Goal: Information Seeking & Learning: Learn about a topic

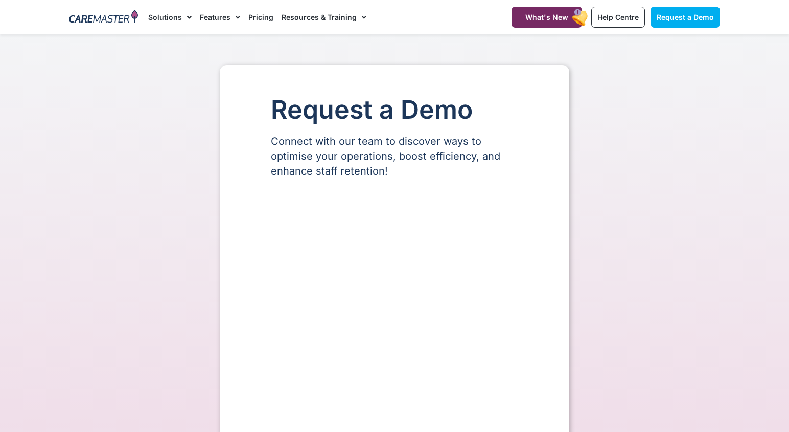
scroll to position [2, 0]
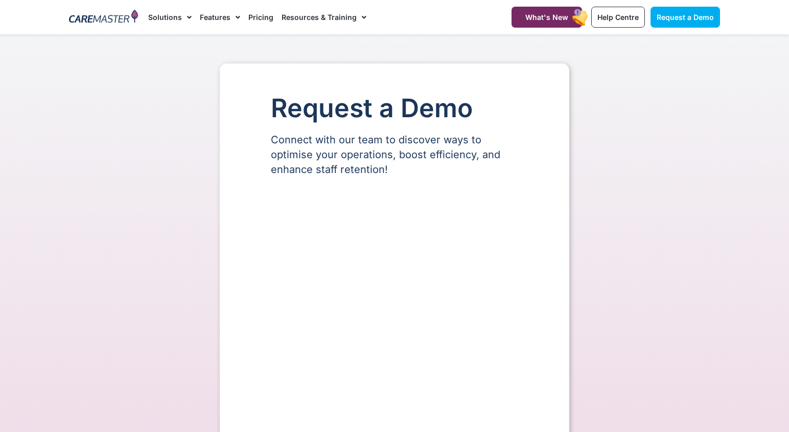
select select "**"
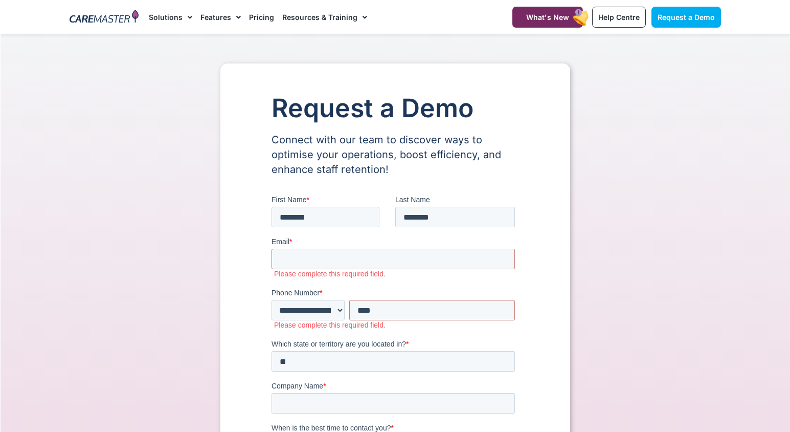
scroll to position [0, 0]
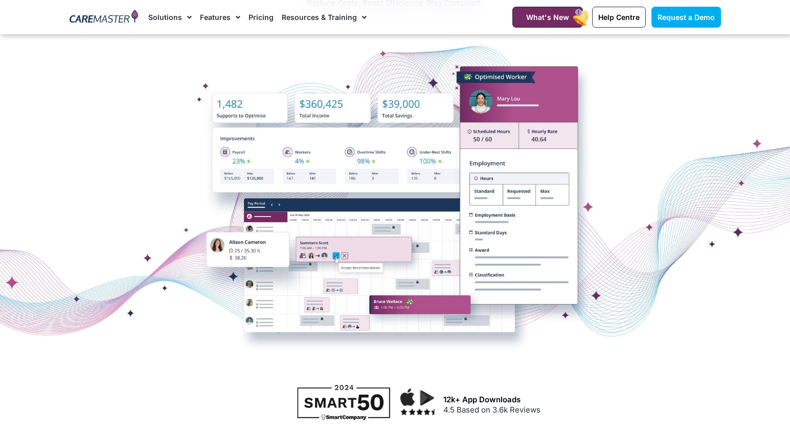
scroll to position [172, 0]
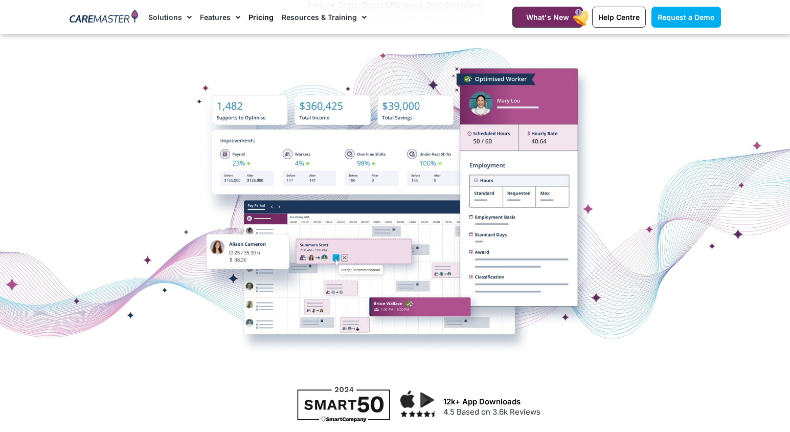
click at [258, 16] on link "Pricing" at bounding box center [260, 17] width 25 height 34
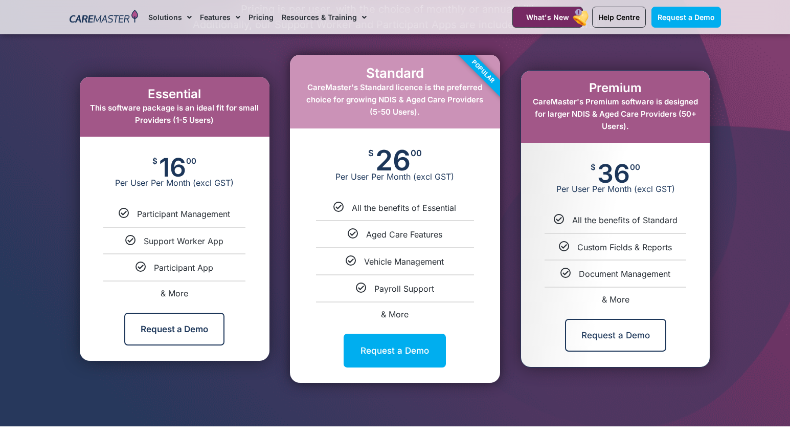
scroll to position [551, 0]
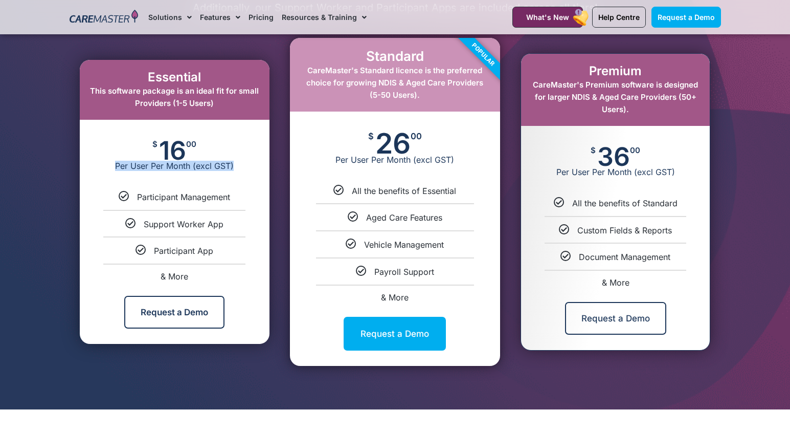
drag, startPoint x: 111, startPoint y: 165, endPoint x: 237, endPoint y: 171, distance: 125.4
click at [237, 171] on span "Per User Per Month (excl GST)" at bounding box center [175, 166] width 190 height 10
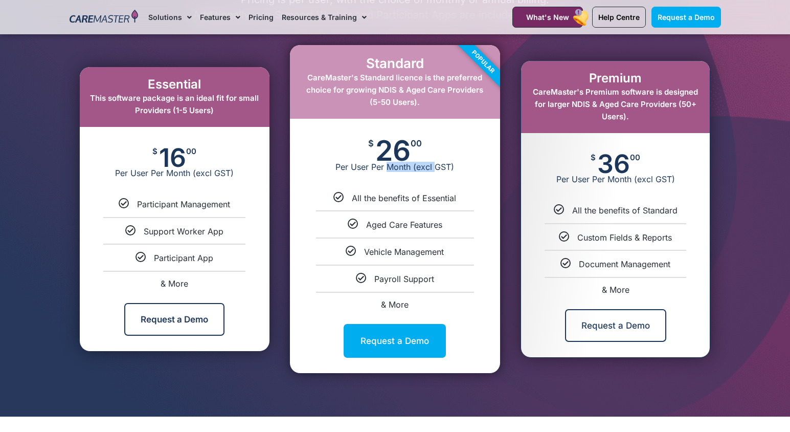
drag, startPoint x: 390, startPoint y: 165, endPoint x: 435, endPoint y: 164, distance: 45.0
click at [435, 164] on span "Per User Per Month (excl GST)" at bounding box center [395, 167] width 210 height 10
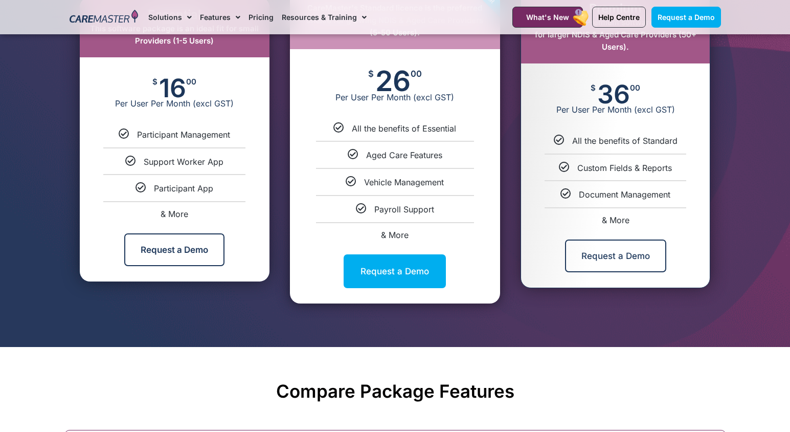
click at [398, 236] on span "& More" at bounding box center [395, 235] width 28 height 10
select select "****"
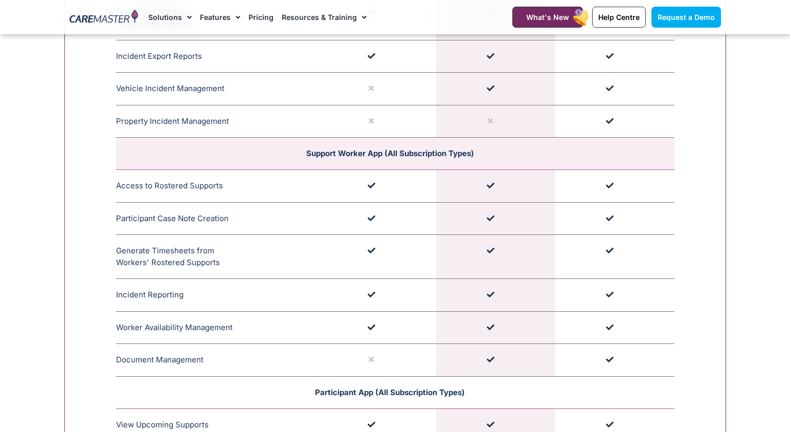
scroll to position [2676, 0]
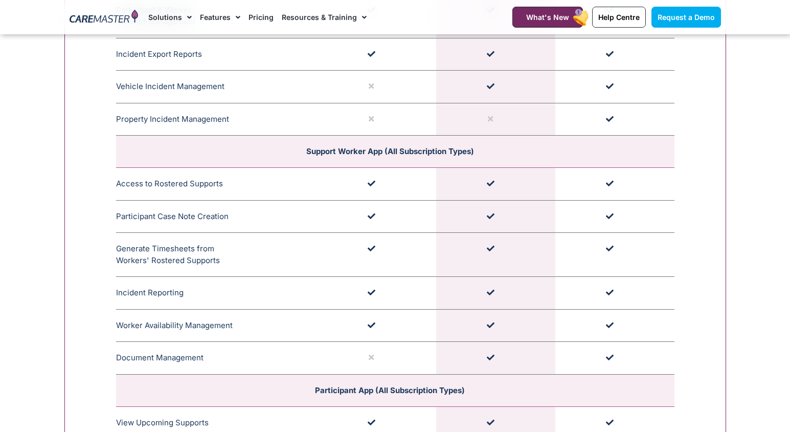
drag, startPoint x: 213, startPoint y: 360, endPoint x: 136, endPoint y: 366, distance: 76.9
click at [136, 366] on td "Document Management The Support Worker Document Management feature enables staf…" at bounding box center [216, 358] width 201 height 33
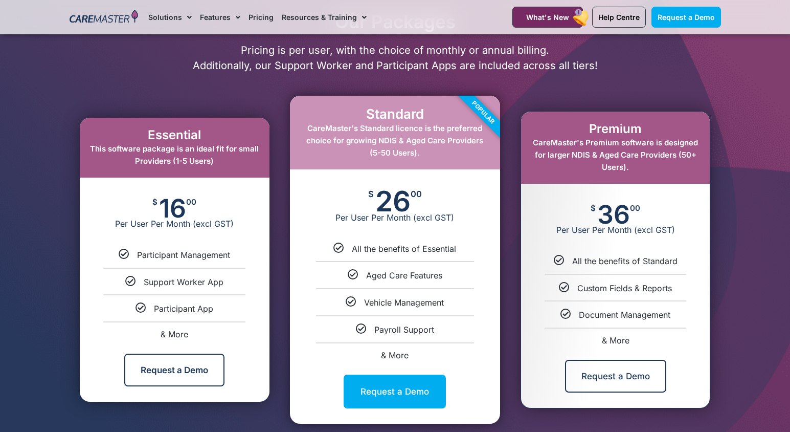
scroll to position [493, 0]
click at [425, 193] on div "$ 26 00 Per User Per Month (excl GST)" at bounding box center [395, 206] width 210 height 74
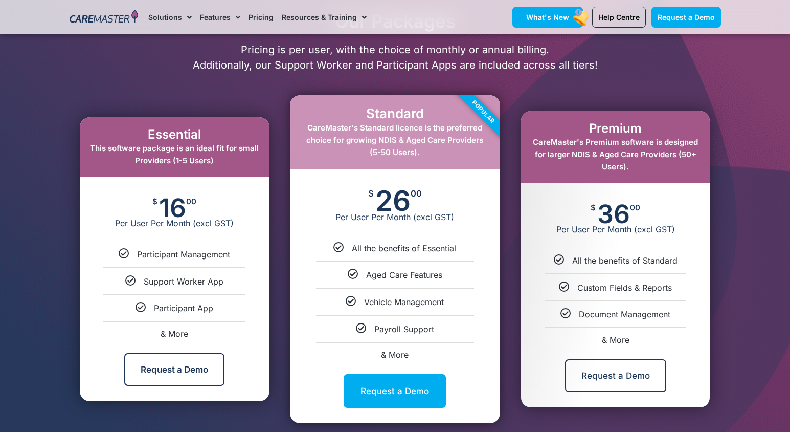
click at [568, 15] on span "What's New" at bounding box center [547, 17] width 43 height 9
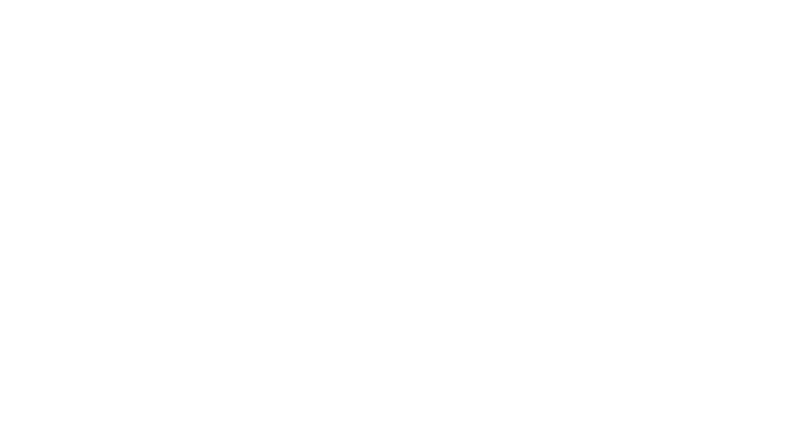
select select "****"
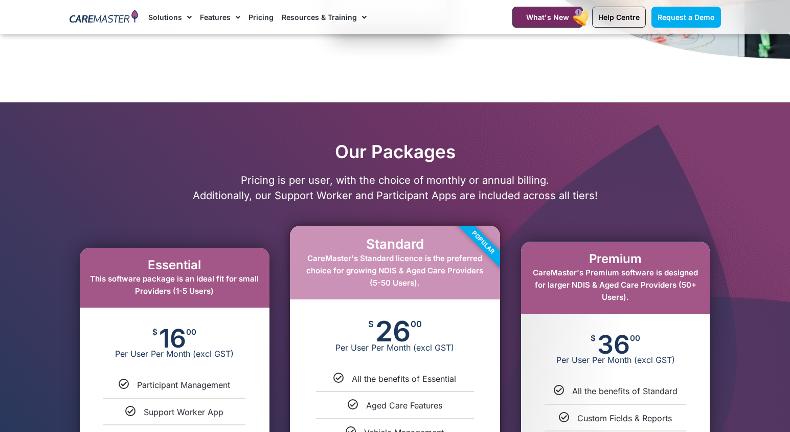
scroll to position [493, 0]
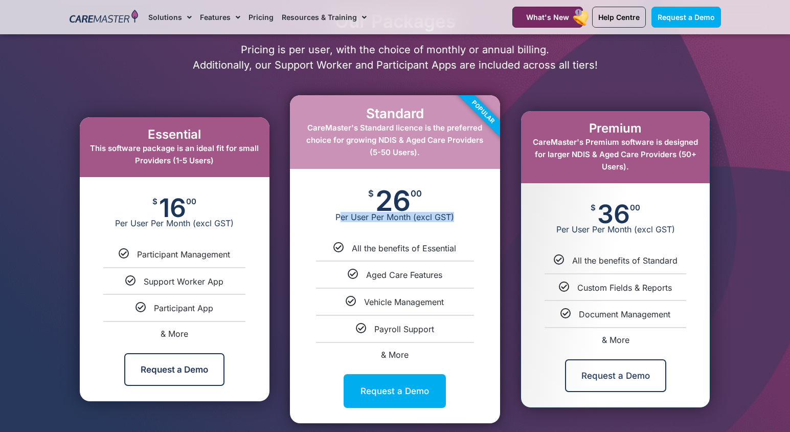
drag, startPoint x: 341, startPoint y: 219, endPoint x: 476, endPoint y: 218, distance: 135.0
click at [476, 218] on span "Per User Per Month (excl GST)" at bounding box center [395, 217] width 210 height 10
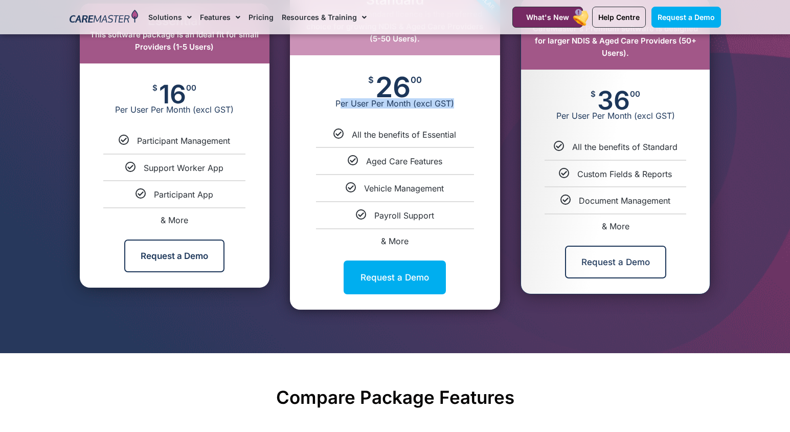
scroll to position [611, 0]
